Goal: Task Accomplishment & Management: Manage account settings

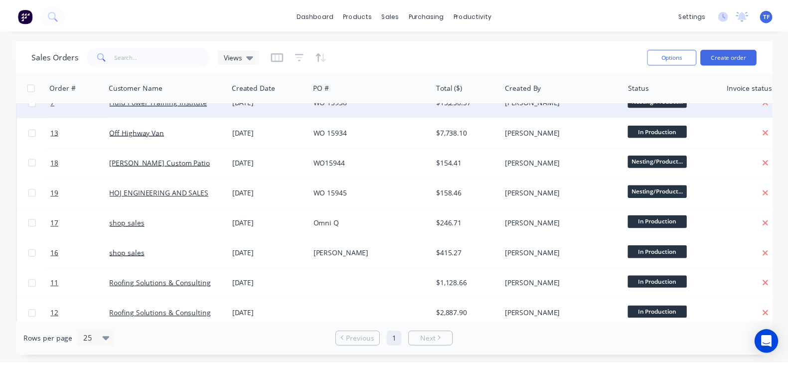
scroll to position [187, 0]
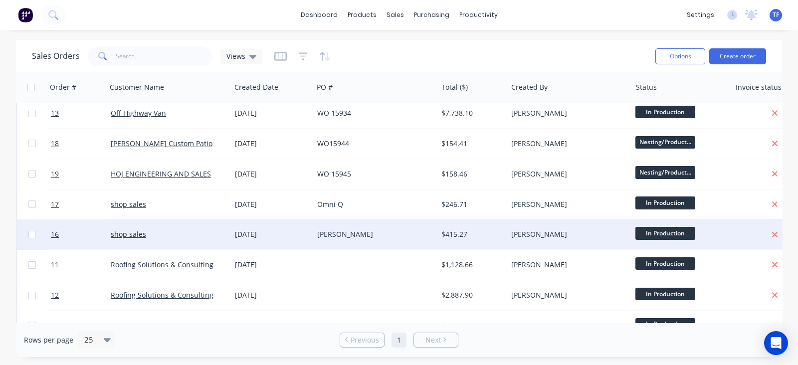
click at [209, 237] on div "shop sales" at bounding box center [166, 234] width 110 height 10
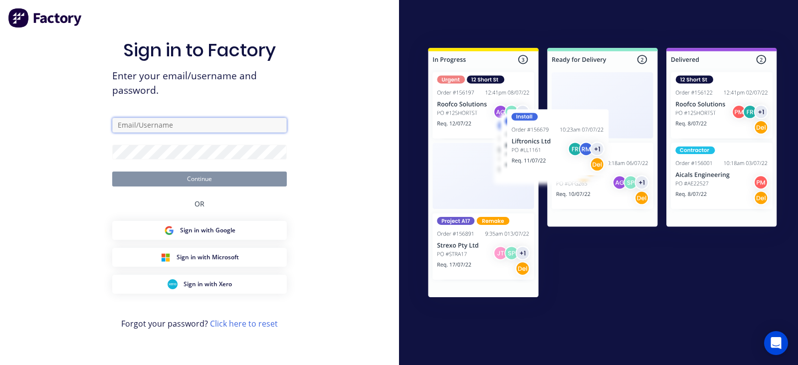
type input "[PERSON_NAME][EMAIL_ADDRESS][DOMAIN_NAME]"
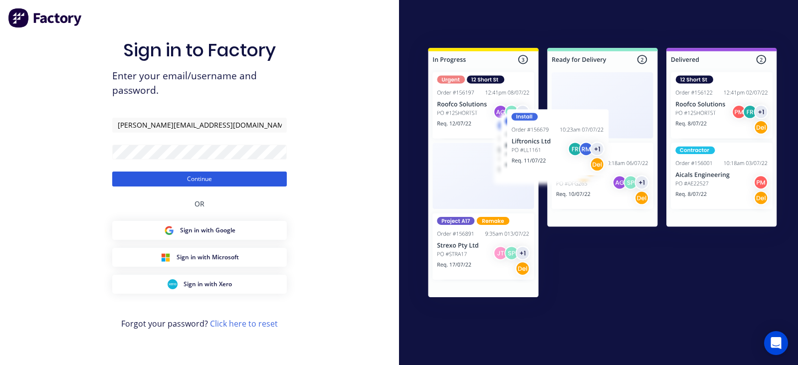
click at [189, 178] on button "Continue" at bounding box center [199, 178] width 174 height 15
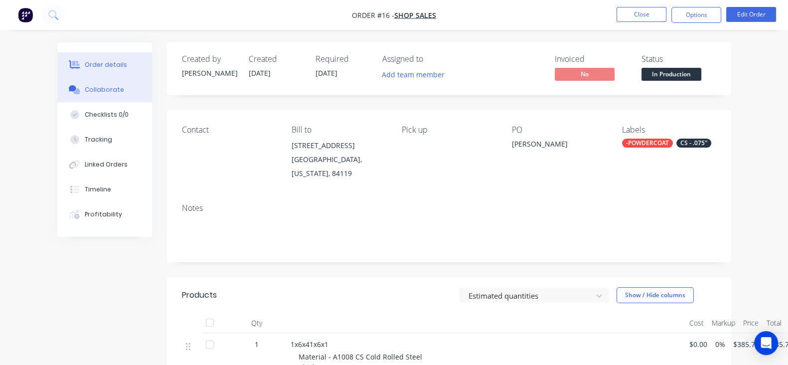
click at [82, 92] on button "Collaborate" at bounding box center [104, 89] width 95 height 25
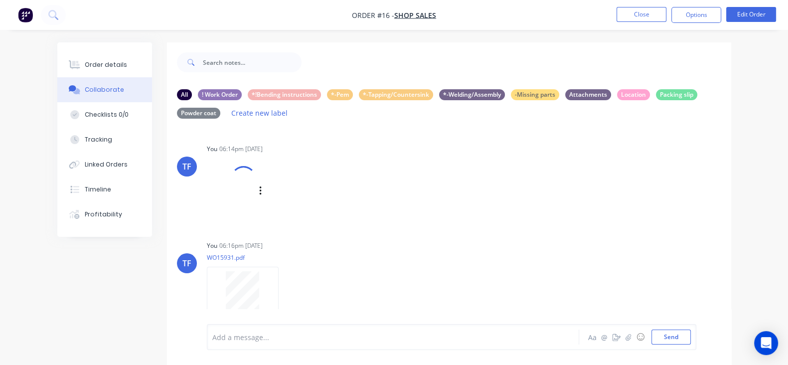
click at [226, 186] on div at bounding box center [243, 179] width 34 height 34
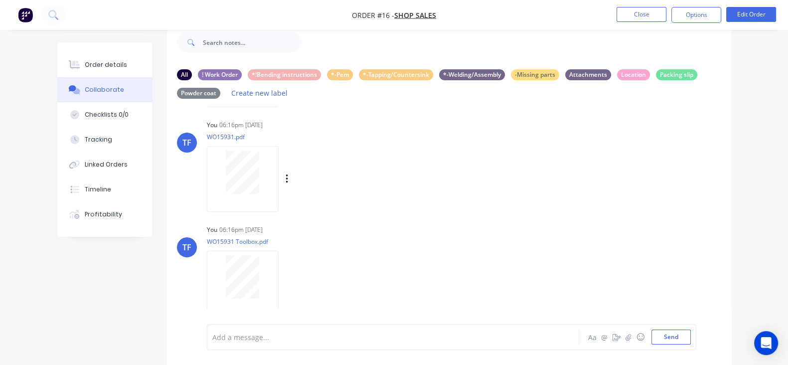
scroll to position [31, 0]
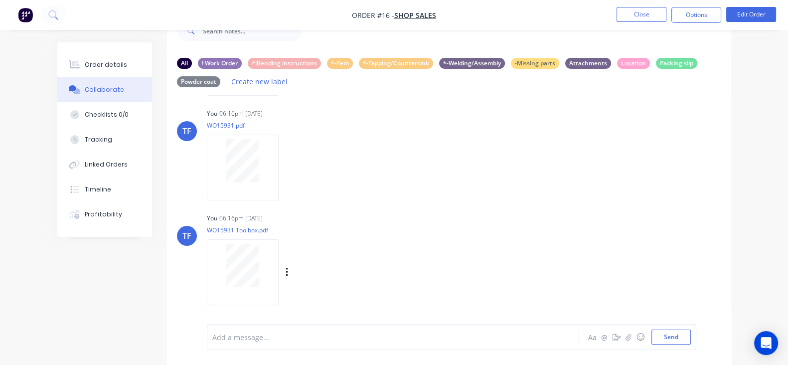
click at [214, 244] on div at bounding box center [242, 265] width 63 height 43
click at [286, 171] on icon "button" at bounding box center [287, 167] width 3 height 11
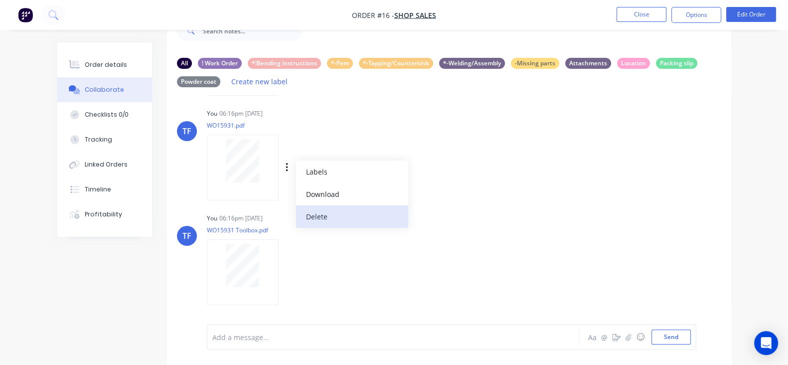
click at [296, 209] on button "Delete" at bounding box center [352, 216] width 112 height 22
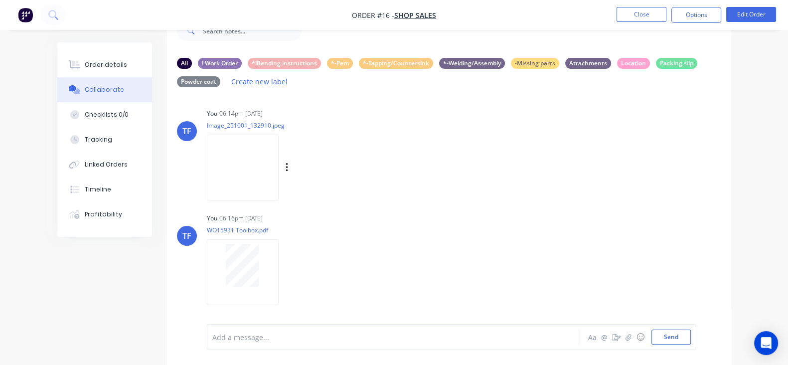
scroll to position [4, 0]
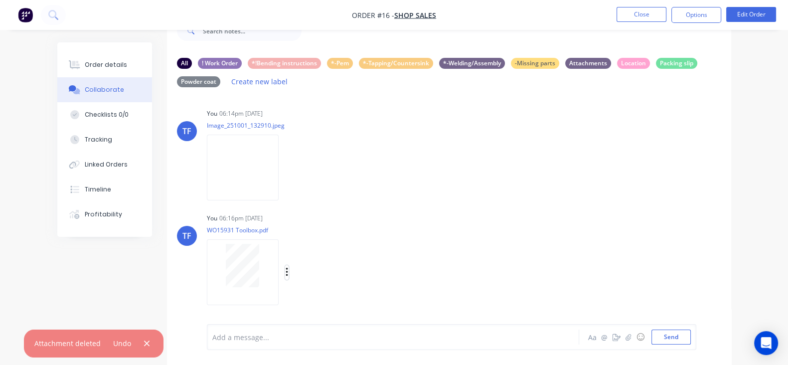
click at [286, 268] on icon "button" at bounding box center [287, 272] width 3 height 11
click at [296, 291] on button "Delete" at bounding box center [352, 296] width 112 height 22
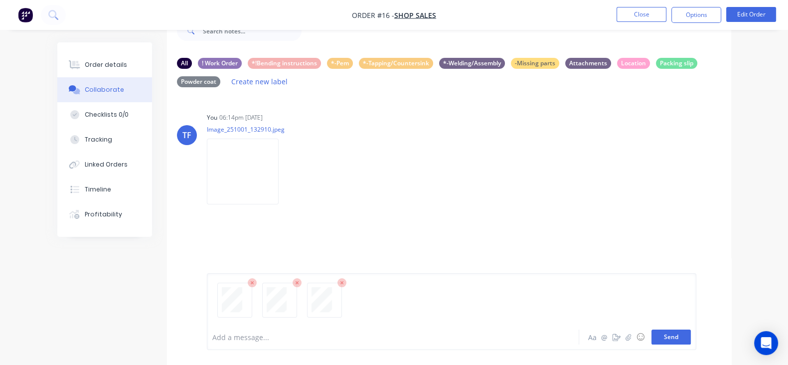
click at [691, 337] on button "Send" at bounding box center [670, 336] width 39 height 15
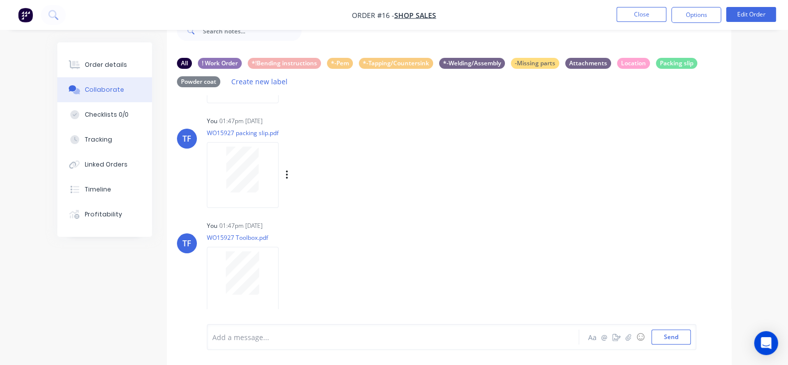
scroll to position [213, 0]
click at [207, 186] on div at bounding box center [243, 167] width 72 height 65
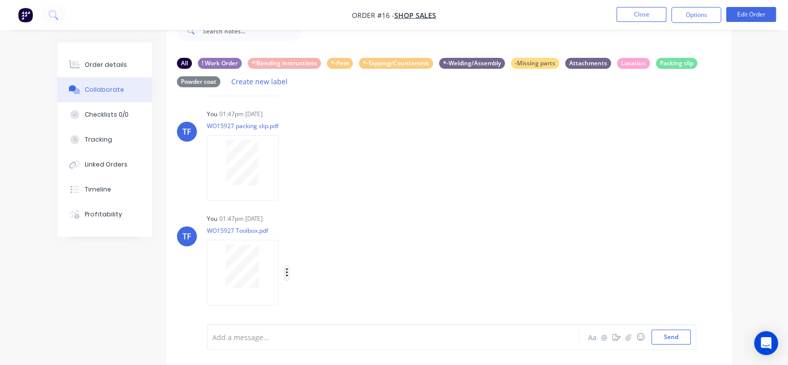
click at [286, 270] on icon "button" at bounding box center [287, 272] width 3 height 11
click at [296, 186] on div "Labels Download Delete" at bounding box center [298, 168] width 183 height 75
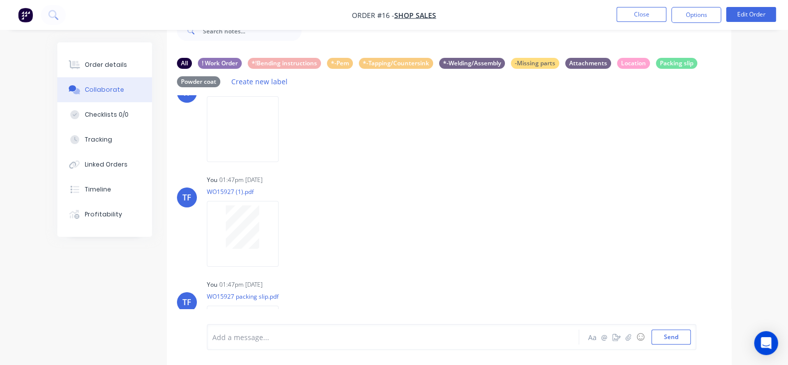
scroll to position [62, 0]
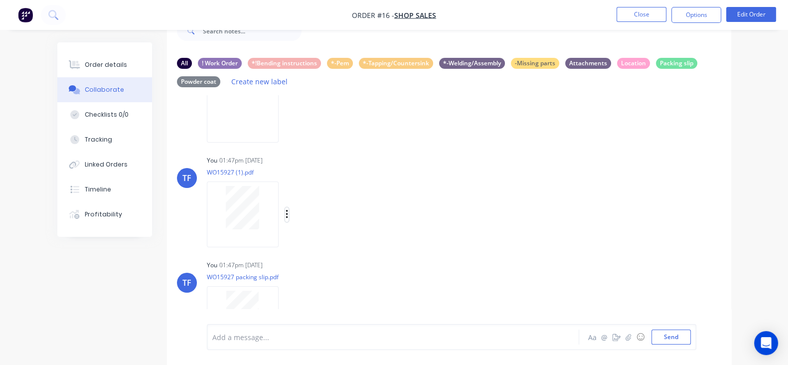
click at [286, 215] on icon "button" at bounding box center [287, 214] width 3 height 11
click at [320, 220] on button "Labels" at bounding box center [352, 218] width 112 height 22
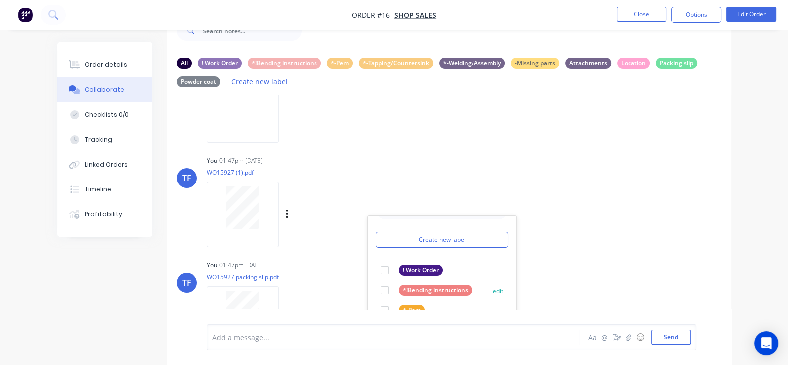
scroll to position [37, 0]
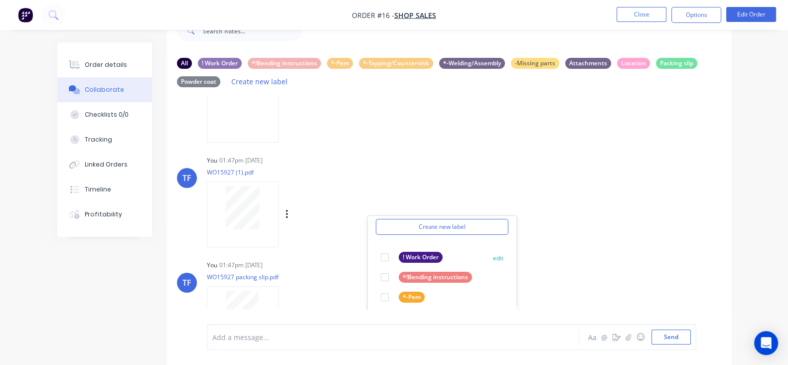
click at [375, 260] on div at bounding box center [385, 257] width 20 height 20
click at [558, 210] on div "TF You 01:47pm [DATE] WO15927 (1).pdf Labels Download Delete Create new label !…" at bounding box center [449, 198] width 564 height 90
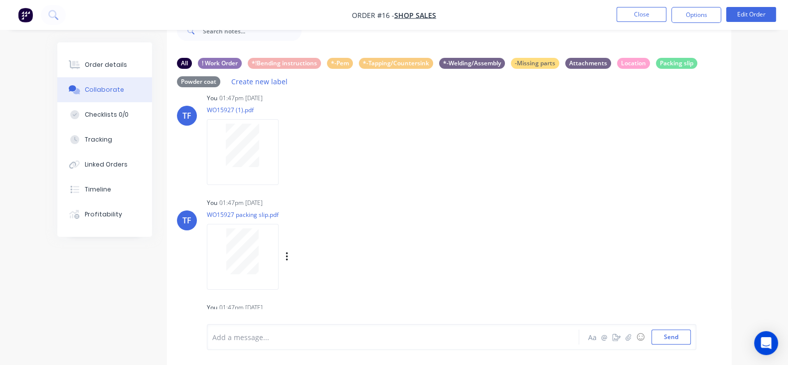
scroll to position [187, 0]
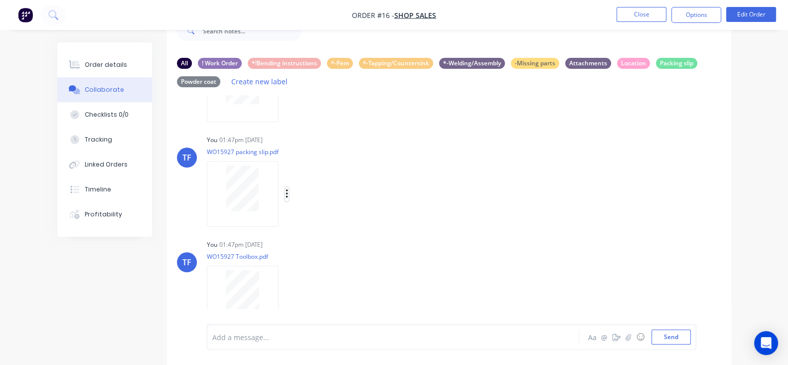
click at [286, 195] on icon "button" at bounding box center [287, 193] width 3 height 11
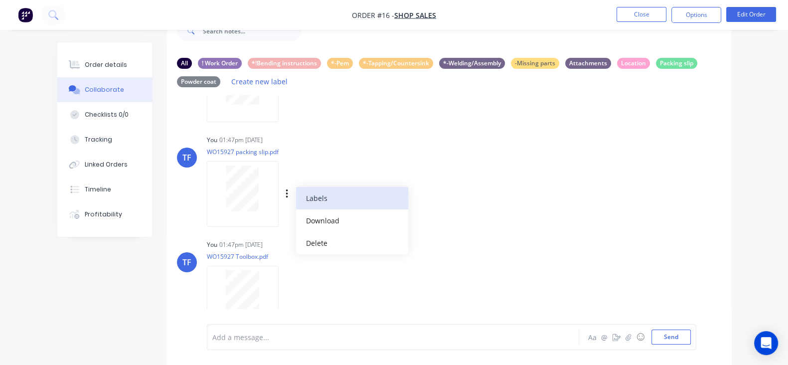
click at [296, 206] on button "Labels" at bounding box center [352, 198] width 112 height 22
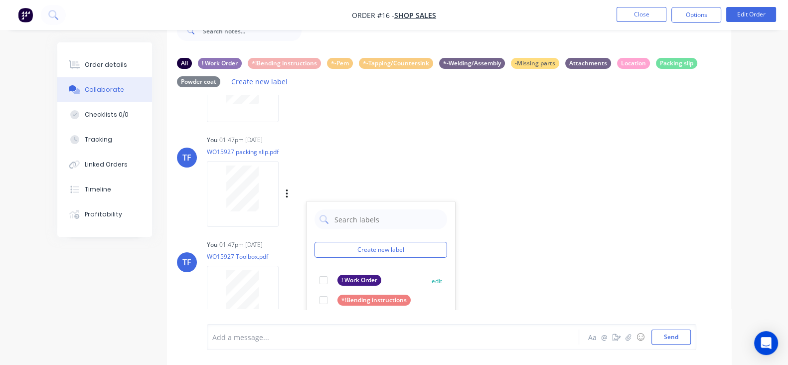
click at [314, 283] on div at bounding box center [324, 280] width 20 height 20
click at [456, 238] on div "You 01:47pm [DATE] WO15927 Toolbox.pdf Labels Download Delete" at bounding box center [362, 282] width 311 height 90
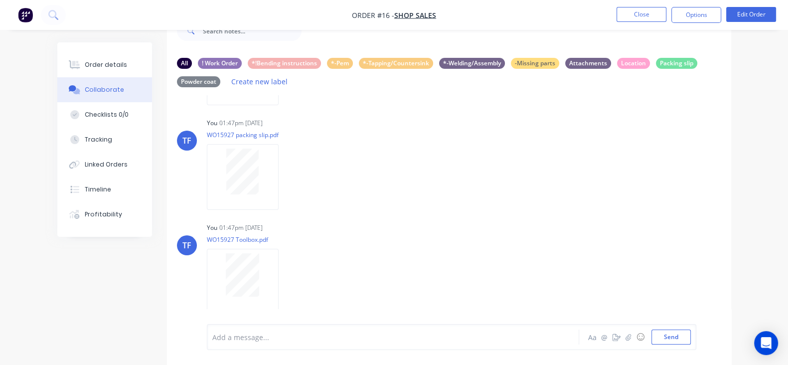
scroll to position [213, 0]
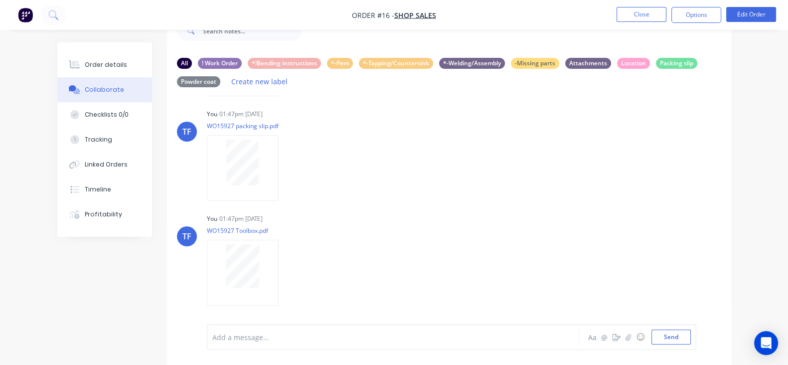
click at [0, 0] on div "Labels Download Delete" at bounding box center [0, 0] width 0 height 0
click at [0, 0] on button "button" at bounding box center [0, 0] width 0 height 0
click at [0, 0] on button "Labels" at bounding box center [0, 0] width 0 height 0
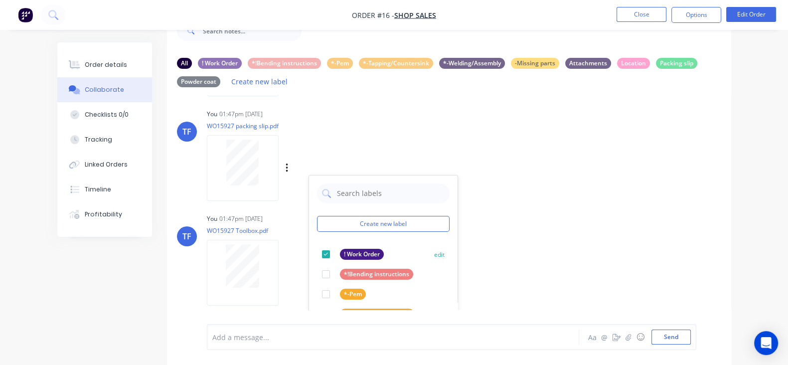
click at [316, 252] on div at bounding box center [326, 254] width 20 height 20
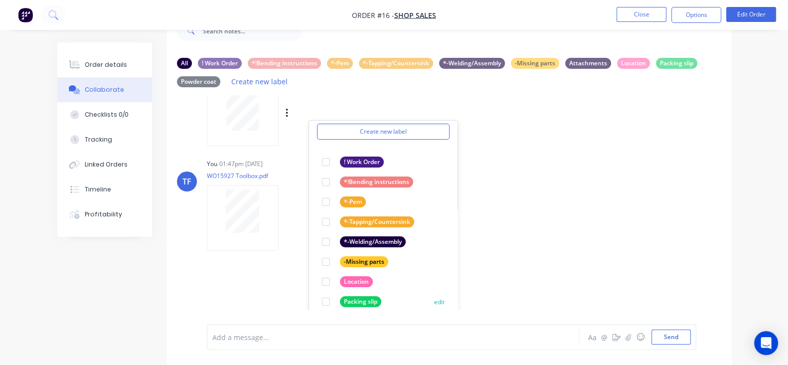
scroll to position [297, 0]
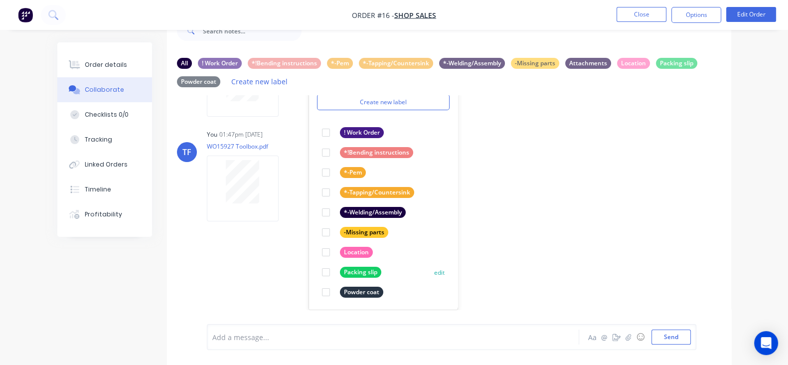
click at [316, 273] on div at bounding box center [326, 272] width 20 height 20
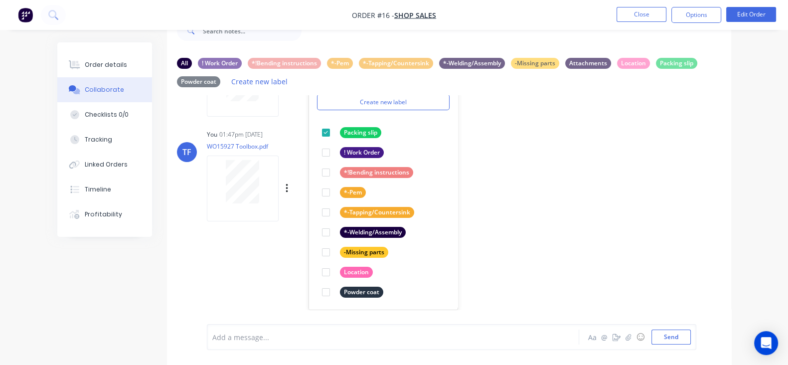
click at [488, 213] on div "TF You 01:47pm [DATE] WO15927 Toolbox.pdf Labels Download Delete" at bounding box center [449, 172] width 564 height 90
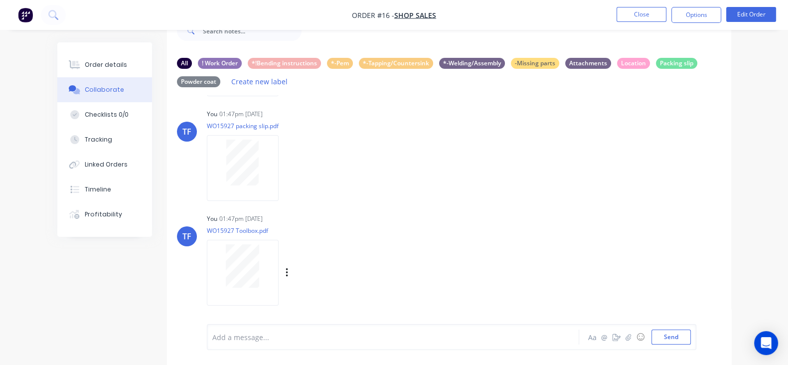
click at [283, 274] on div "Labels Download Delete" at bounding box center [339, 273] width 112 height 14
click at [286, 276] on icon "button" at bounding box center [287, 272] width 2 height 9
click at [296, 260] on button "Labels" at bounding box center [352, 251] width 112 height 22
click at [339, 296] on div at bounding box center [349, 297] width 20 height 20
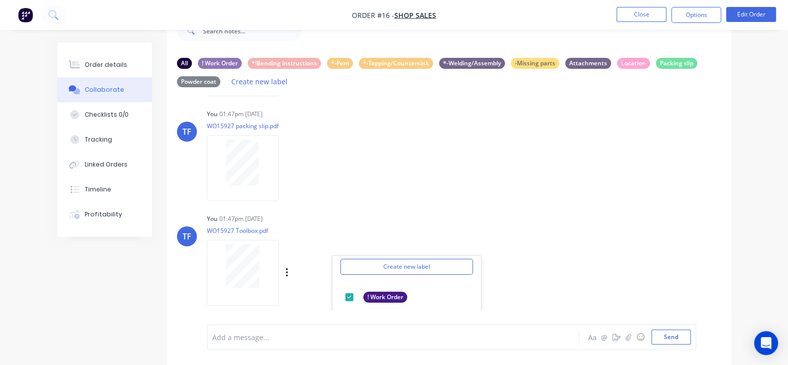
click at [521, 218] on div "TF You 01:47pm [DATE] WO15927 Toolbox.pdf Labels Download Delete Create new lab…" at bounding box center [449, 256] width 564 height 90
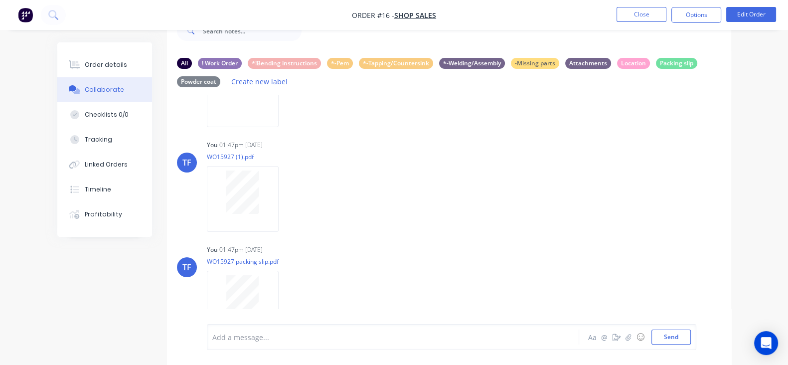
scroll to position [0, 0]
